Goal: Check status: Check status

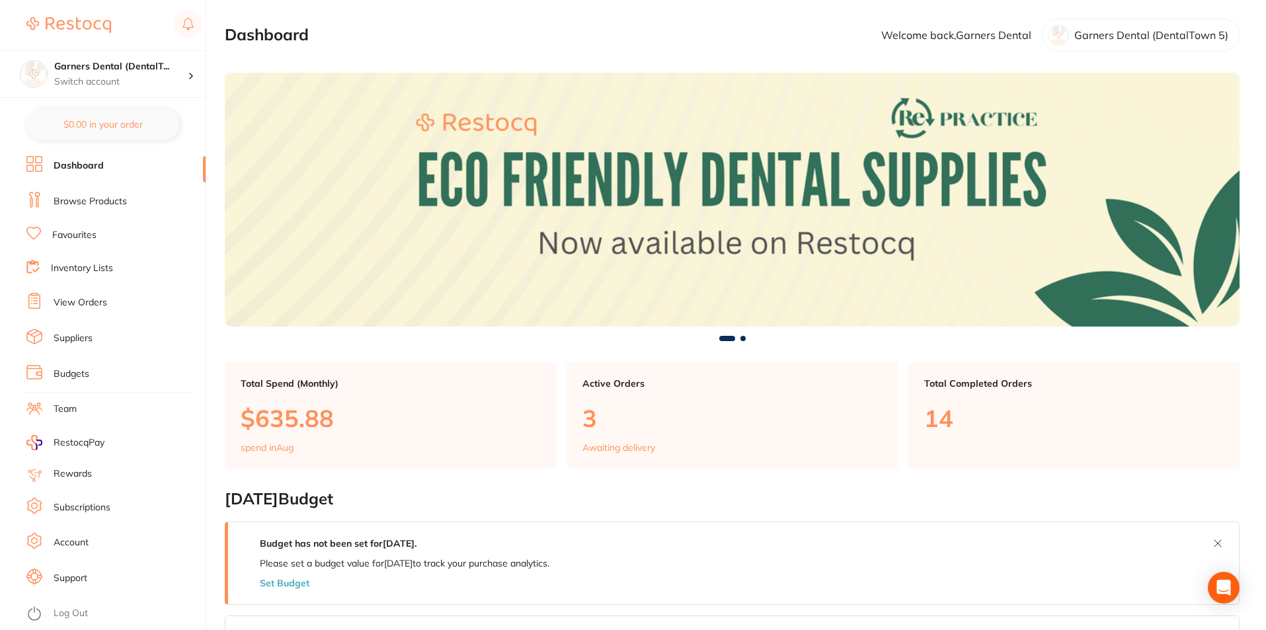
click at [74, 296] on link "View Orders" at bounding box center [81, 302] width 54 height 13
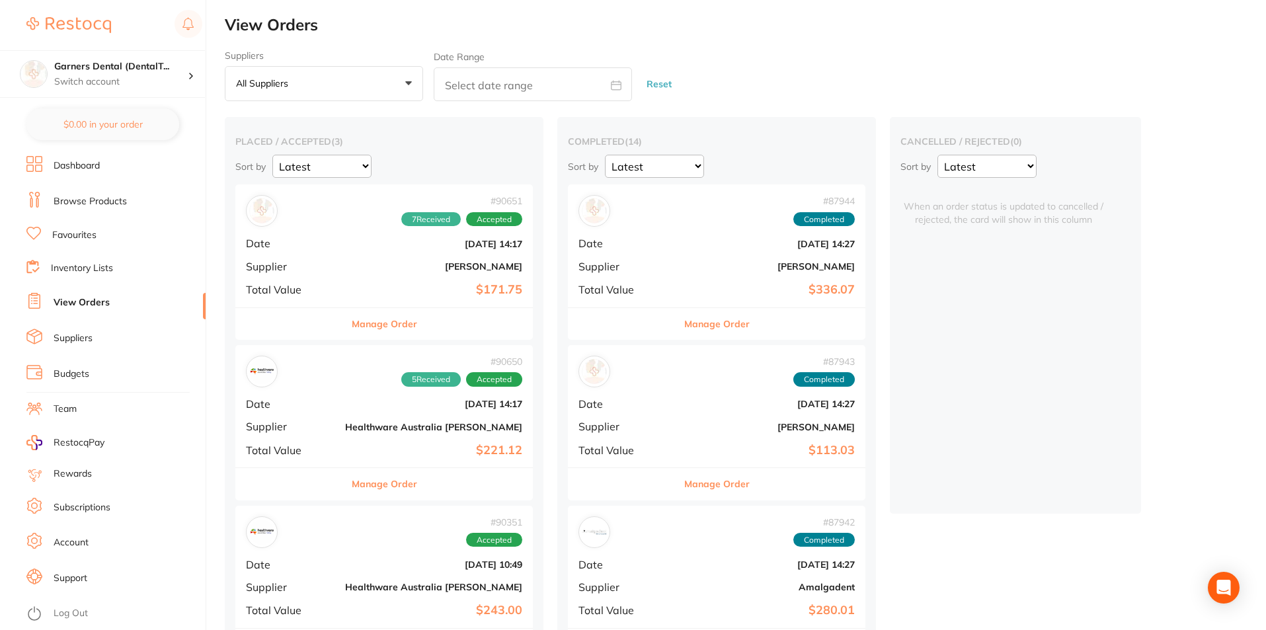
click at [313, 250] on div "# 90651 7 Received Accepted Date [DATE] 14:17 Supplier [PERSON_NAME] Total Valu…" at bounding box center [383, 245] width 297 height 122
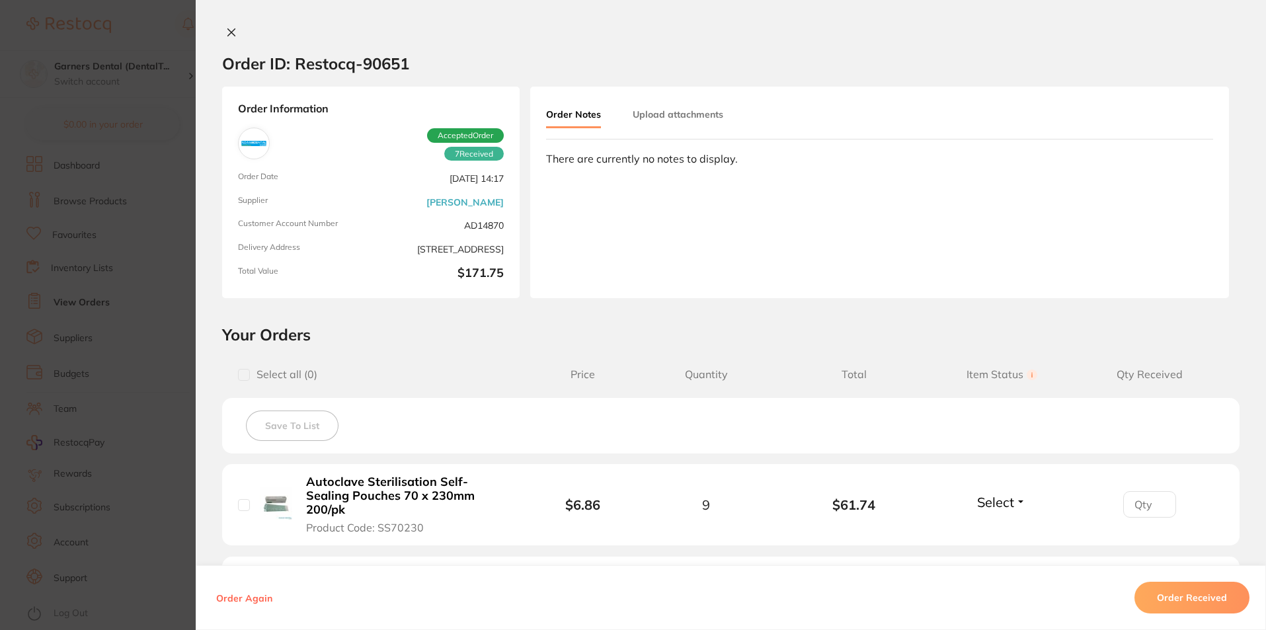
click at [229, 26] on div "Order ID: Restocq- 90651 Order Information 7 Received Accepted Order Order Date…" at bounding box center [731, 315] width 1070 height 630
click at [227, 35] on icon at bounding box center [231, 32] width 11 height 11
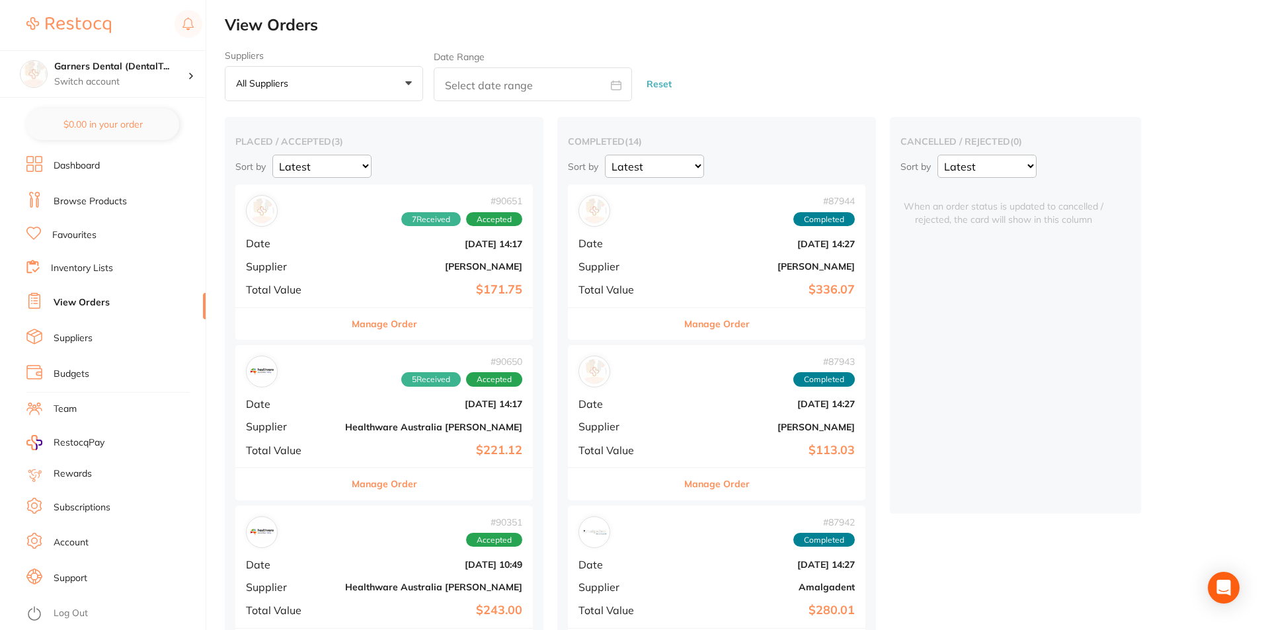
click at [346, 282] on div "# 90651 7 Received Accepted Date [DATE] 14:17 Supplier [PERSON_NAME] Total Valu…" at bounding box center [383, 245] width 297 height 122
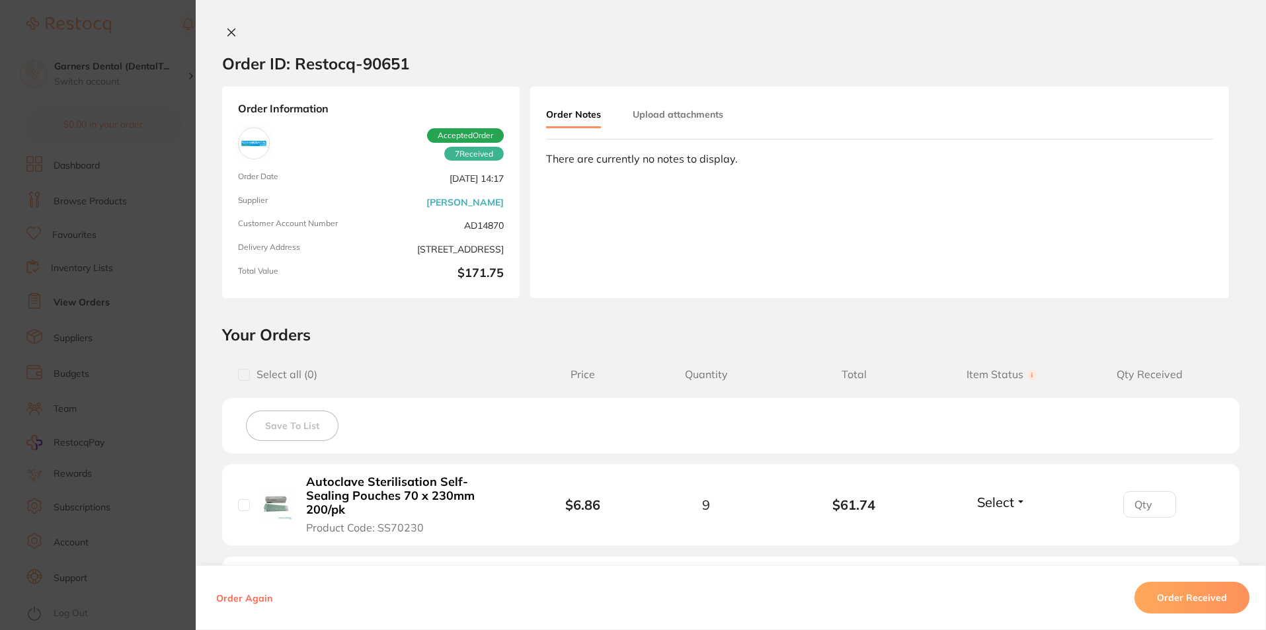
click at [425, 490] on b "Autoclave Sterilisation Self-Sealing Pouches 70 x 230mm 200/pk" at bounding box center [408, 495] width 204 height 41
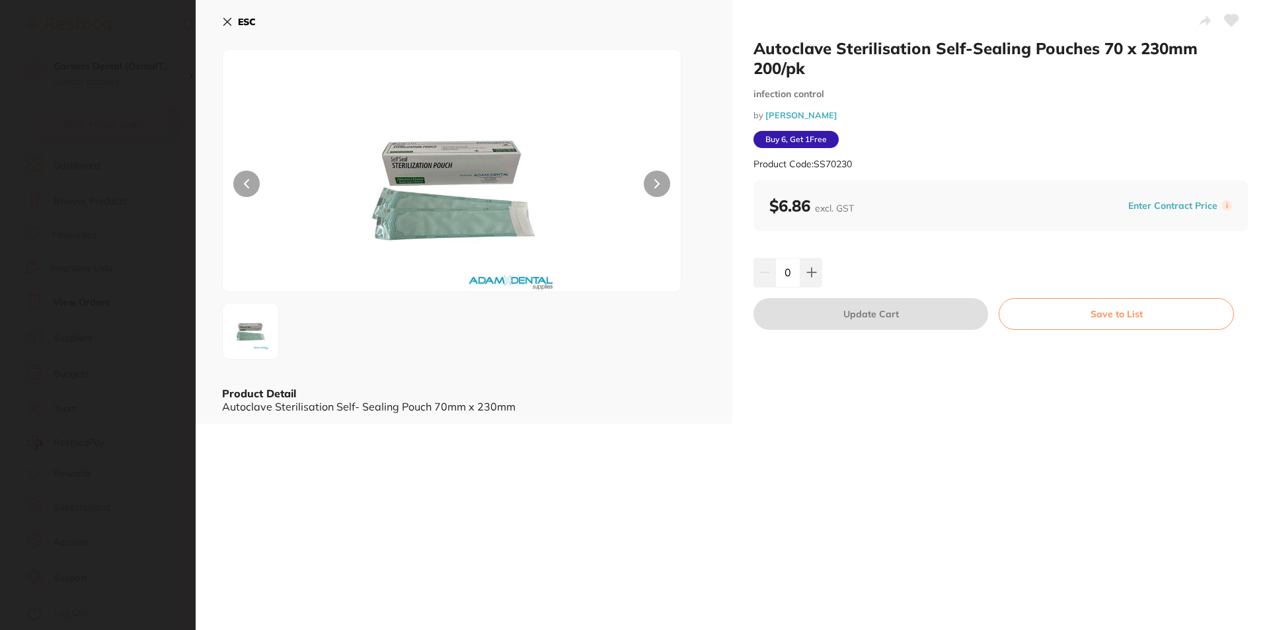
click at [248, 19] on b "ESC" at bounding box center [247, 22] width 18 height 12
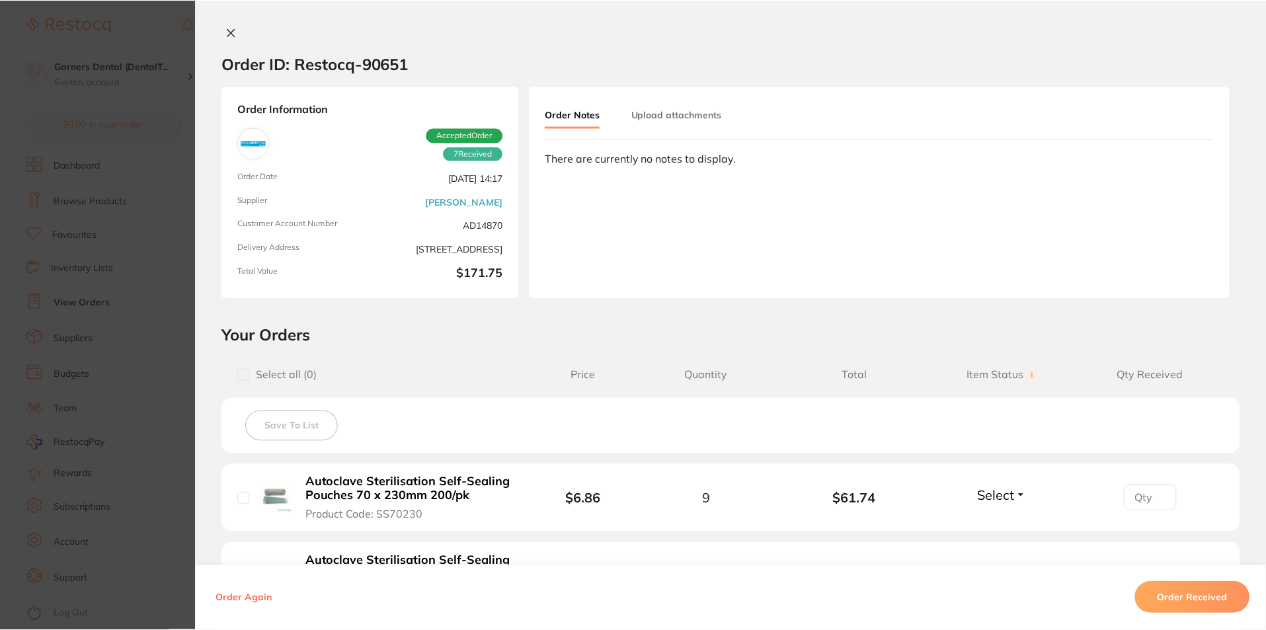
scroll to position [793, 0]
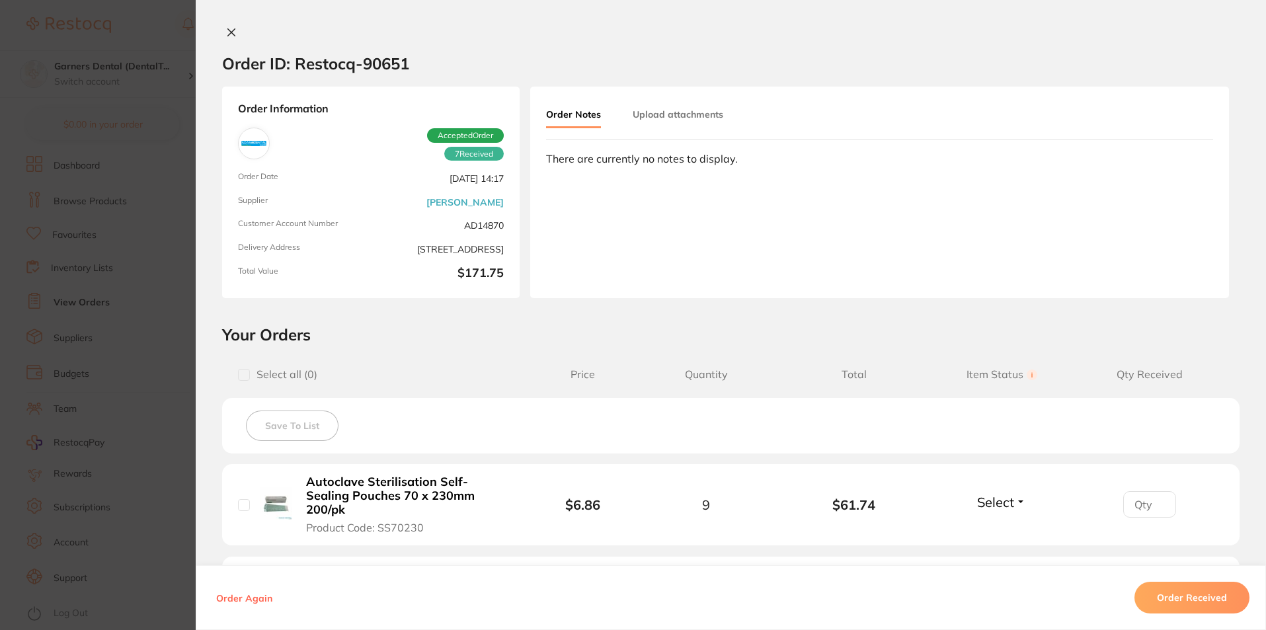
click at [227, 28] on icon at bounding box center [231, 32] width 11 height 11
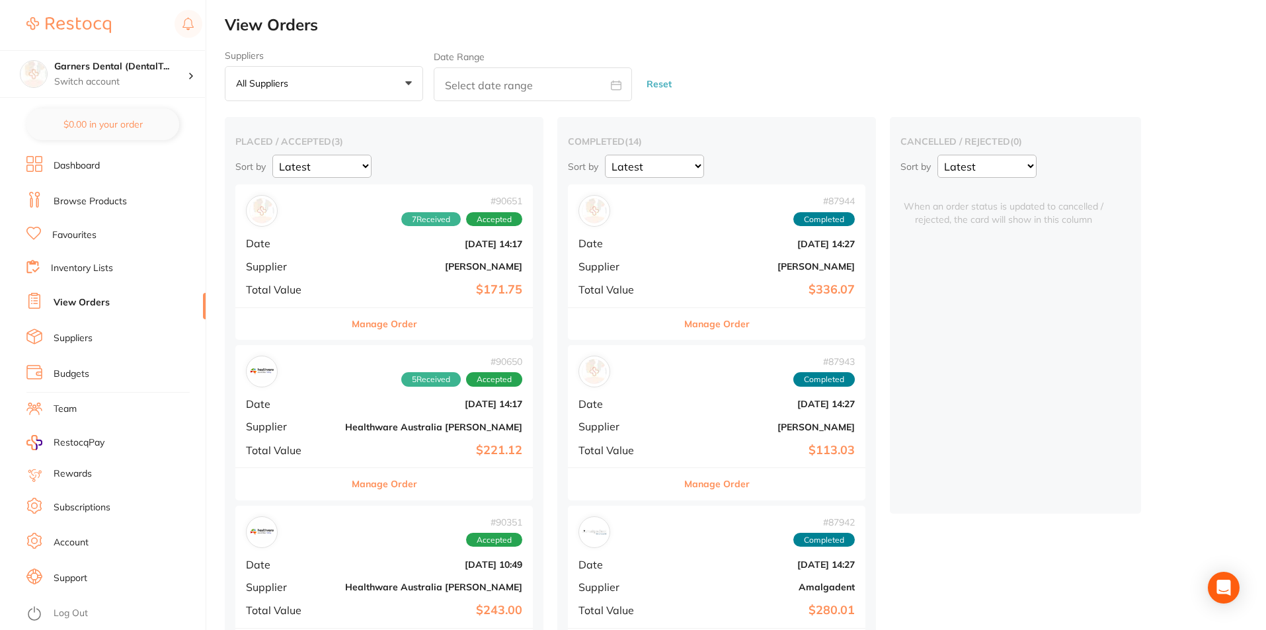
click at [100, 299] on link "View Orders" at bounding box center [82, 302] width 56 height 13
